Goal: Transaction & Acquisition: Subscribe to service/newsletter

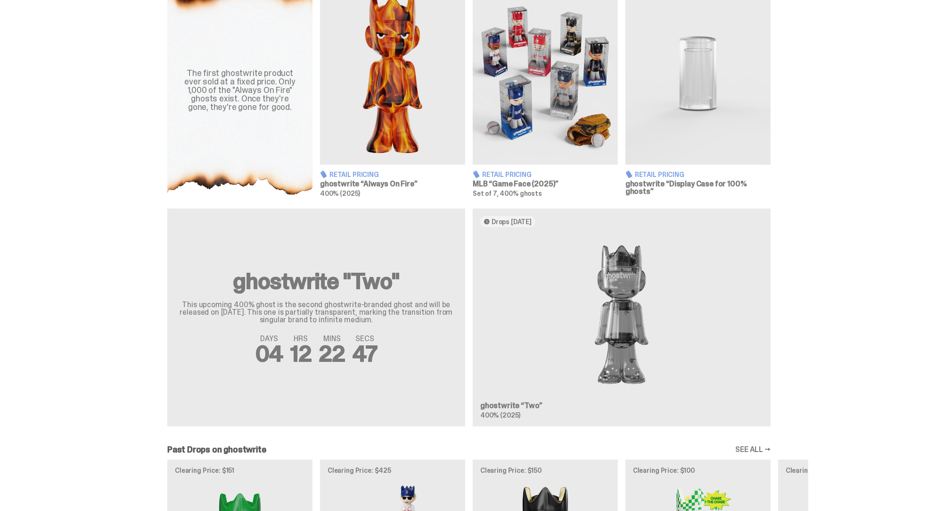
scroll to position [366, 0]
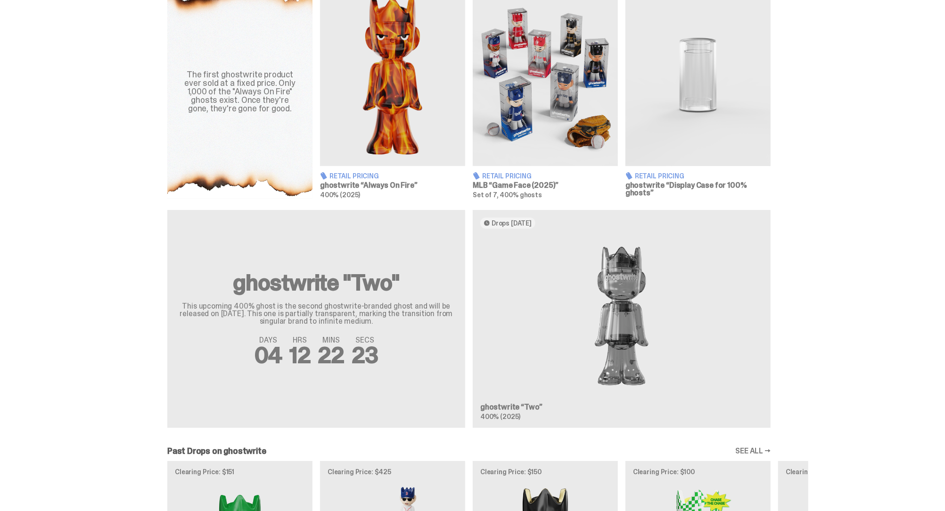
click at [315, 302] on div "ghostwrite "Two" This upcoming 400% ghost is the second ghostwrite-branded ghos…" at bounding box center [469, 322] width 679 height 225
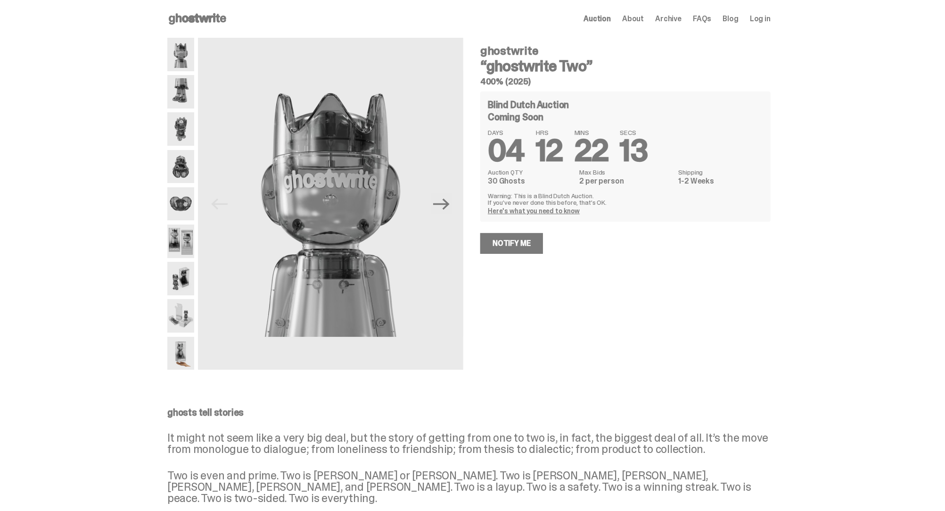
click at [636, 302] on div "ghostwrite “ghostwrite Two” 400% (2025) Blind Dutch Auction Coming Soon DAYS 04…" at bounding box center [620, 204] width 302 height 332
click at [528, 244] on link "Notify Me" at bounding box center [512, 243] width 63 height 21
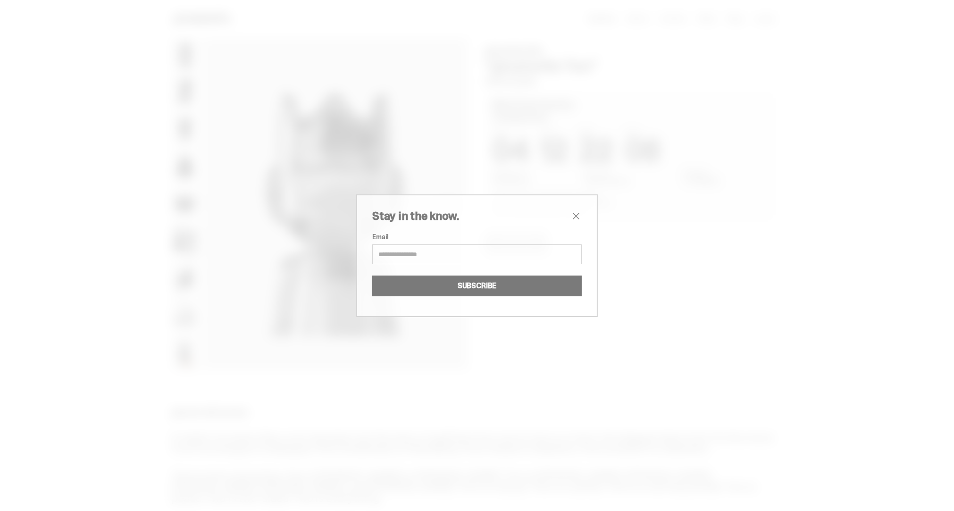
click at [471, 249] on input "Email" at bounding box center [476, 254] width 209 height 20
type input "**********"
click at [462, 285] on button "SUBSCRIBE" at bounding box center [476, 285] width 209 height 21
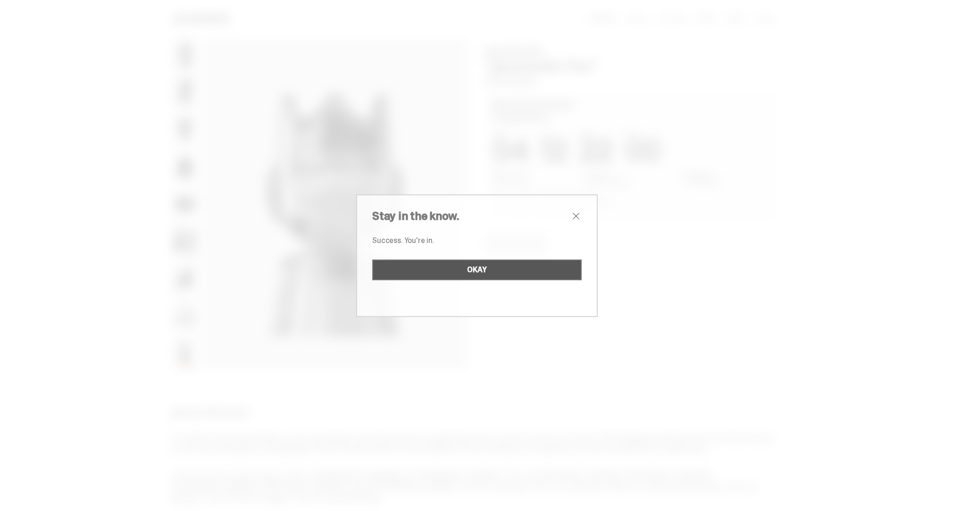
click at [468, 274] on button "OKAY" at bounding box center [476, 269] width 209 height 21
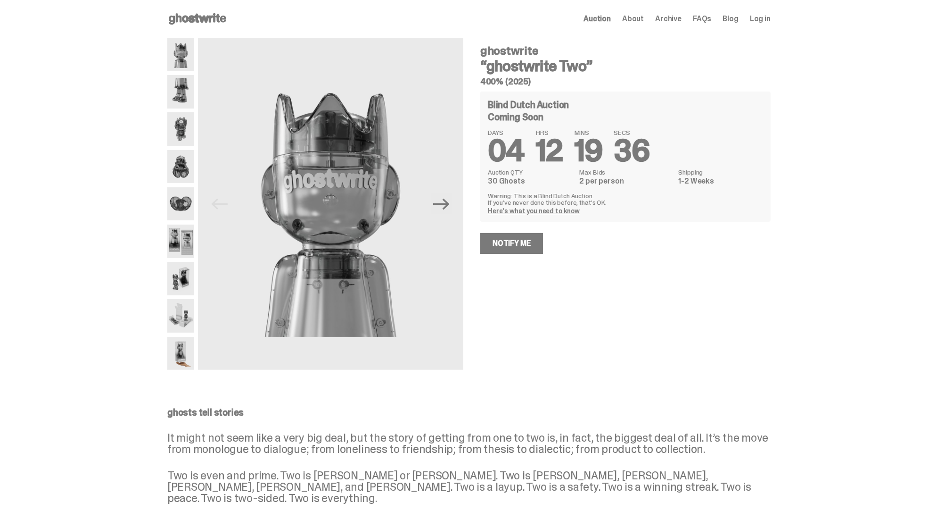
click at [198, 18] on icon at bounding box center [197, 18] width 60 height 15
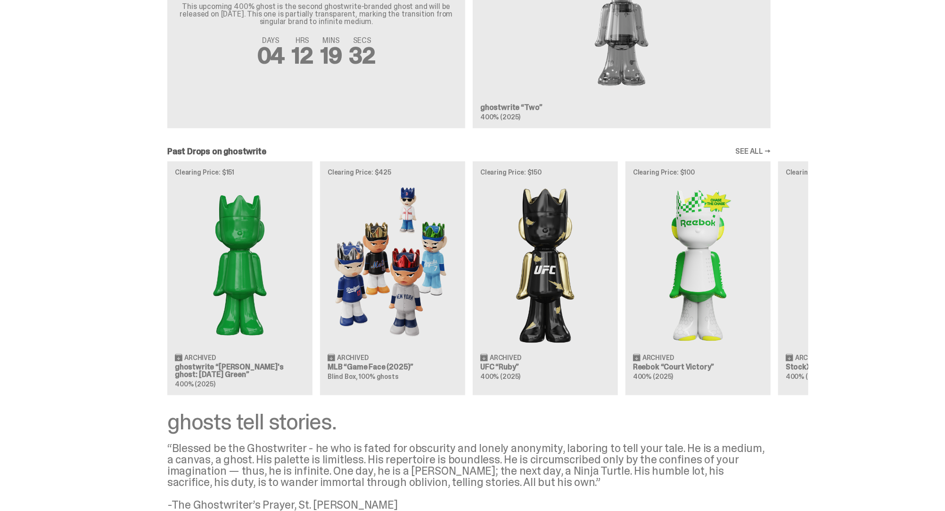
scroll to position [681, 0]
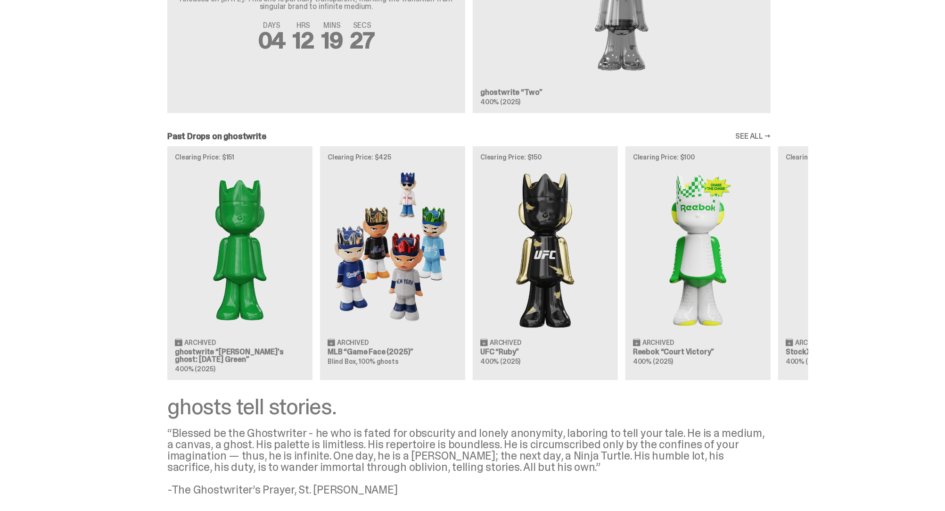
click at [751, 133] on link "SEE ALL →" at bounding box center [753, 137] width 35 height 8
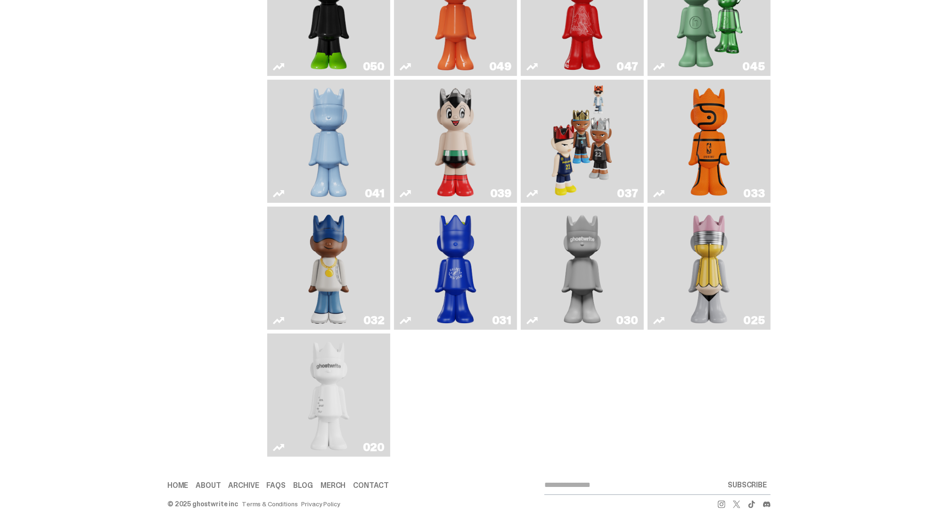
scroll to position [294, 0]
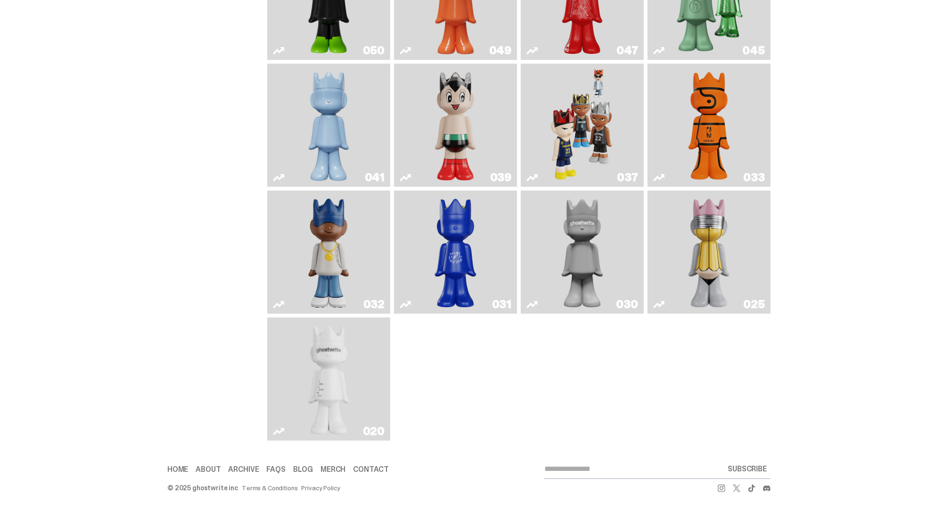
click at [309, 265] on img "Swingman" at bounding box center [329, 252] width 65 height 116
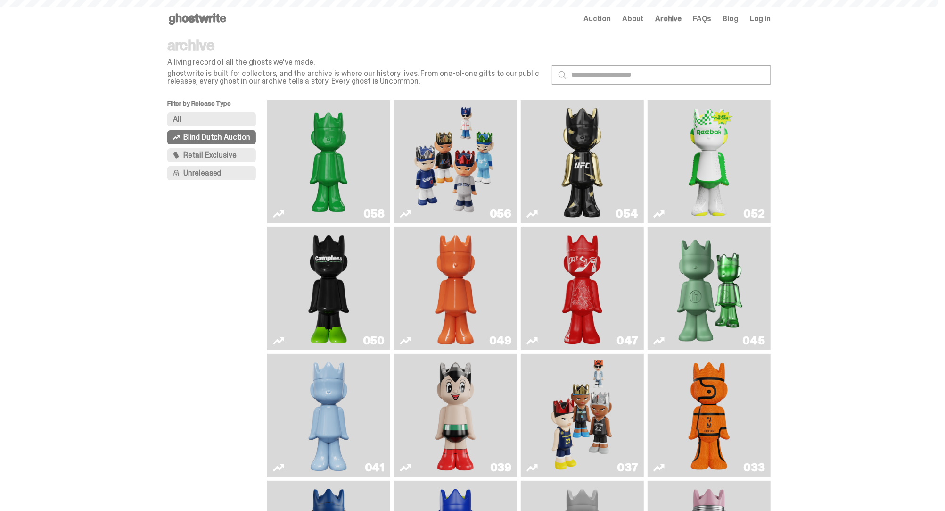
scroll to position [294, 0]
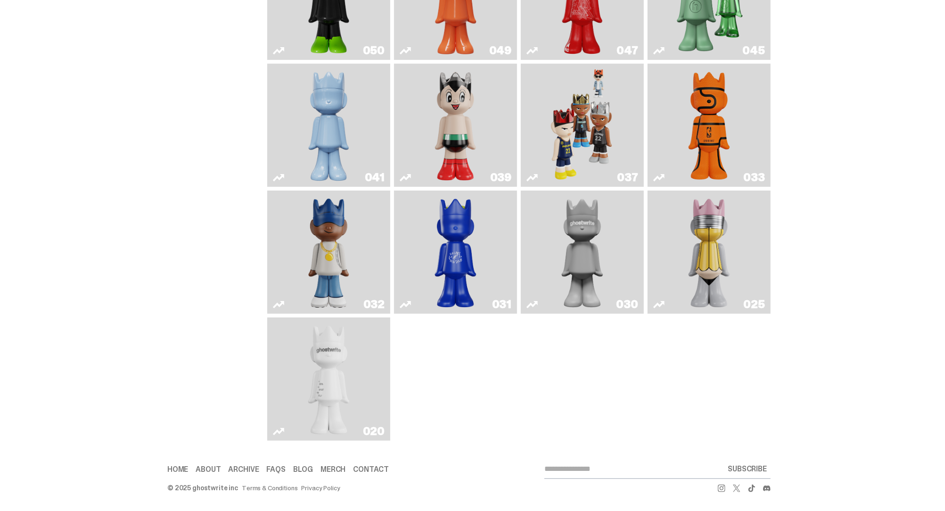
click at [709, 236] on img "No. 2 Pencil" at bounding box center [709, 252] width 65 height 116
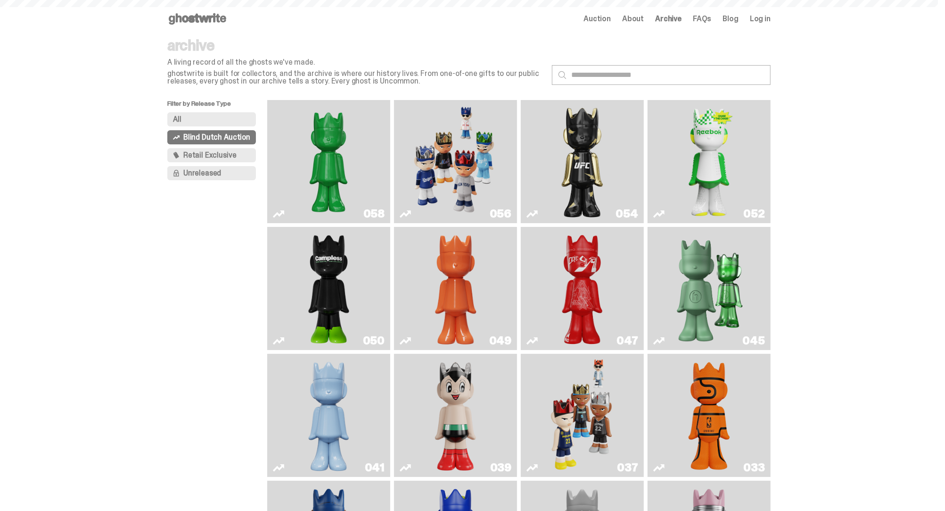
scroll to position [294, 0]
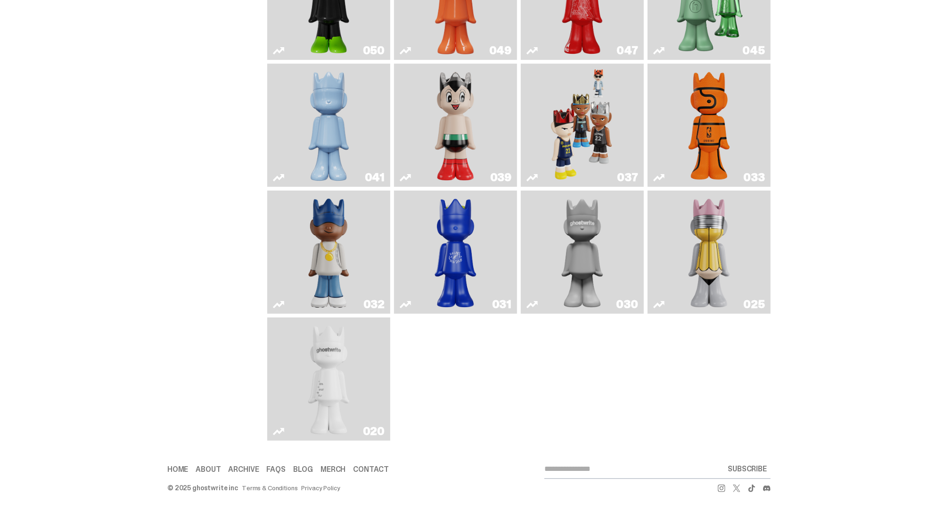
click at [340, 393] on img "ghost" at bounding box center [329, 379] width 65 height 116
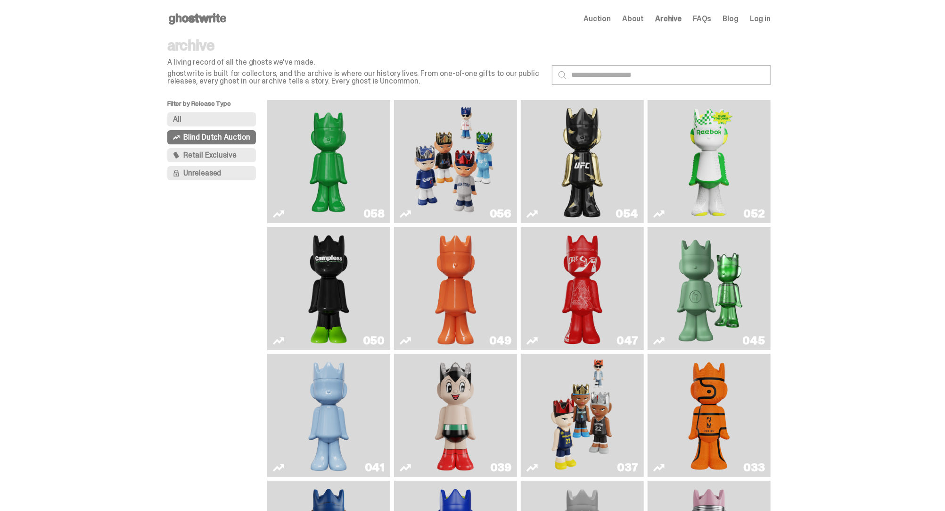
click at [205, 123] on button "All" at bounding box center [211, 119] width 89 height 14
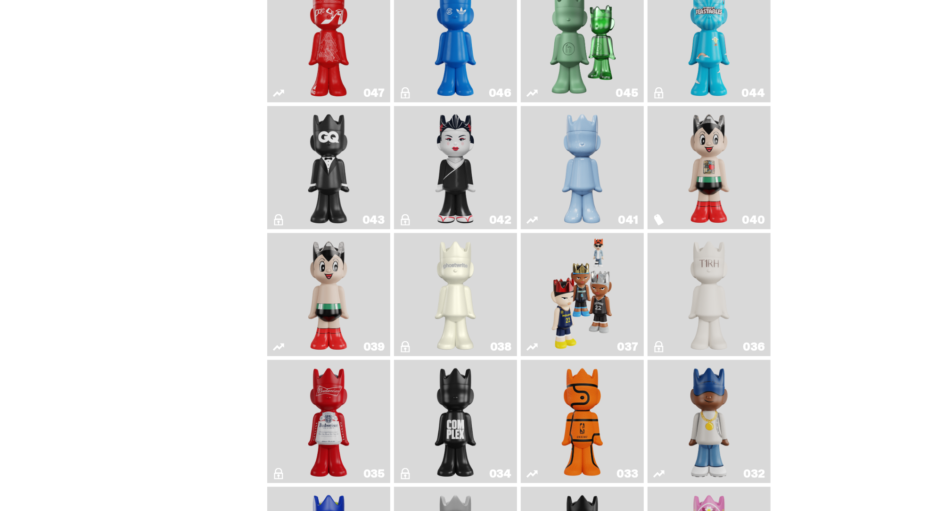
scroll to position [524, 0]
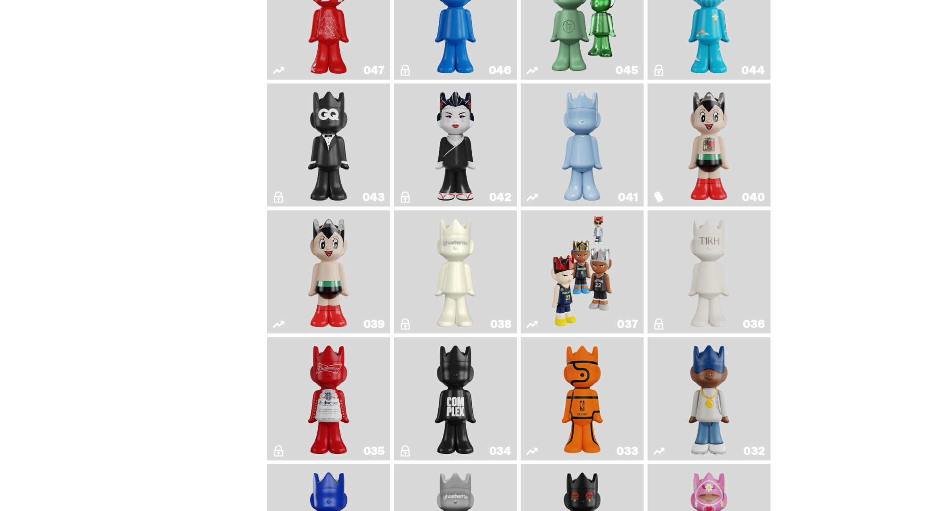
click at [323, 140] on img "Black Tie" at bounding box center [329, 145] width 50 height 116
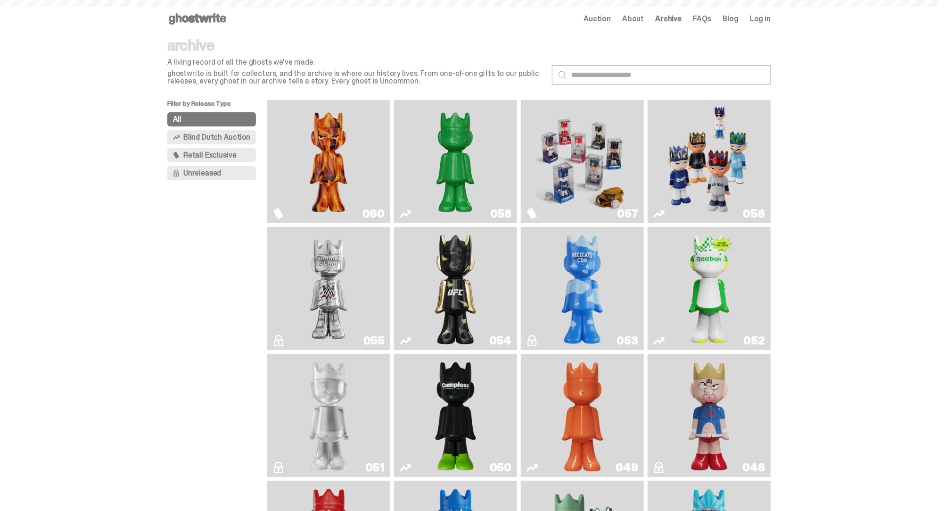
scroll to position [524, 0]
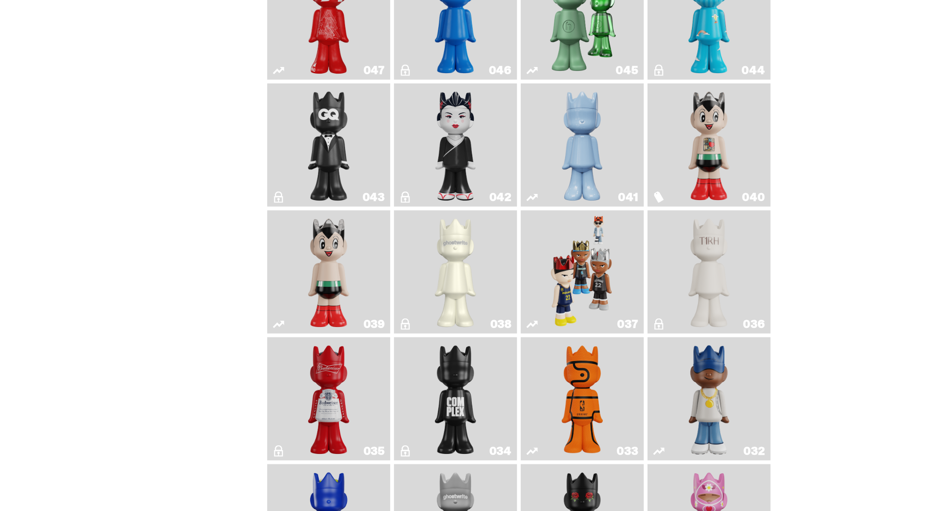
click at [566, 260] on img "Game Face (2024)" at bounding box center [582, 272] width 65 height 116
